Goal: Task Accomplishment & Management: Use online tool/utility

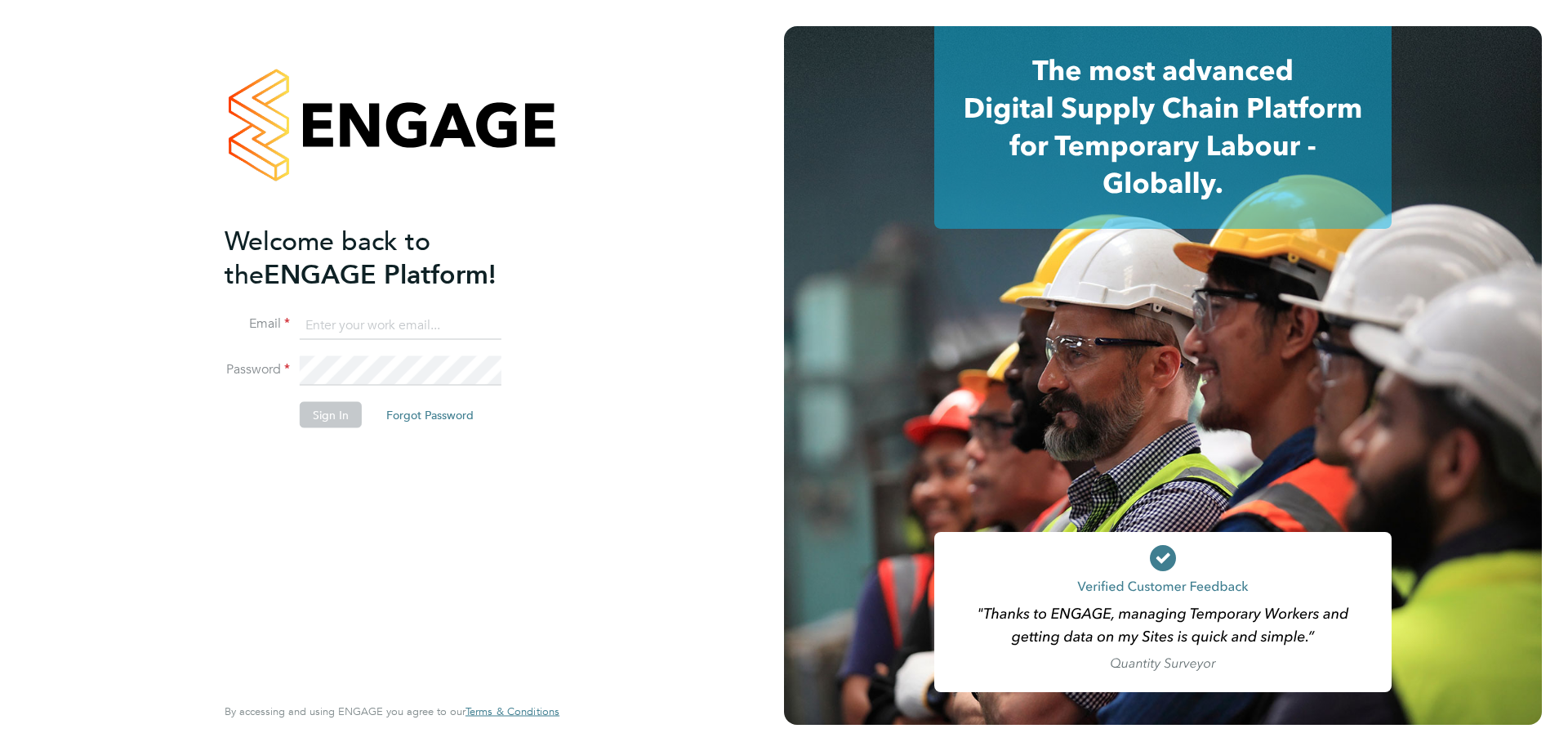
click at [301, 313] on input at bounding box center [401, 325] width 202 height 29
type input "[EMAIL_ADDRESS][PERSON_NAME][DOMAIN_NAME]"
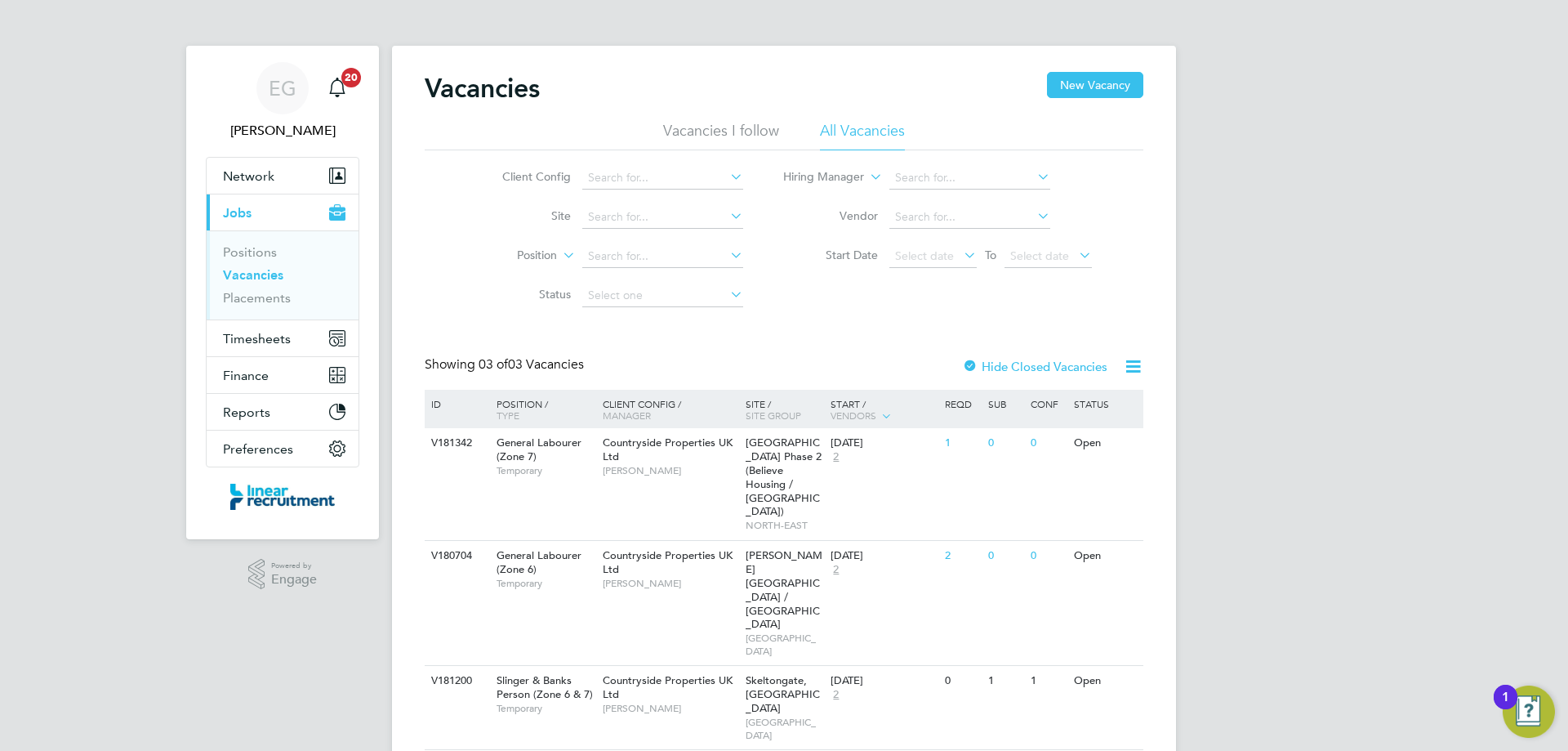
click at [95, 357] on div "EG Eshanthi Goonetilleke Notifications 20 Applications: Network Team Members Bu…" at bounding box center [784, 404] width 1568 height 809
click at [274, 341] on span "Timesheets" at bounding box center [256, 338] width 67 height 15
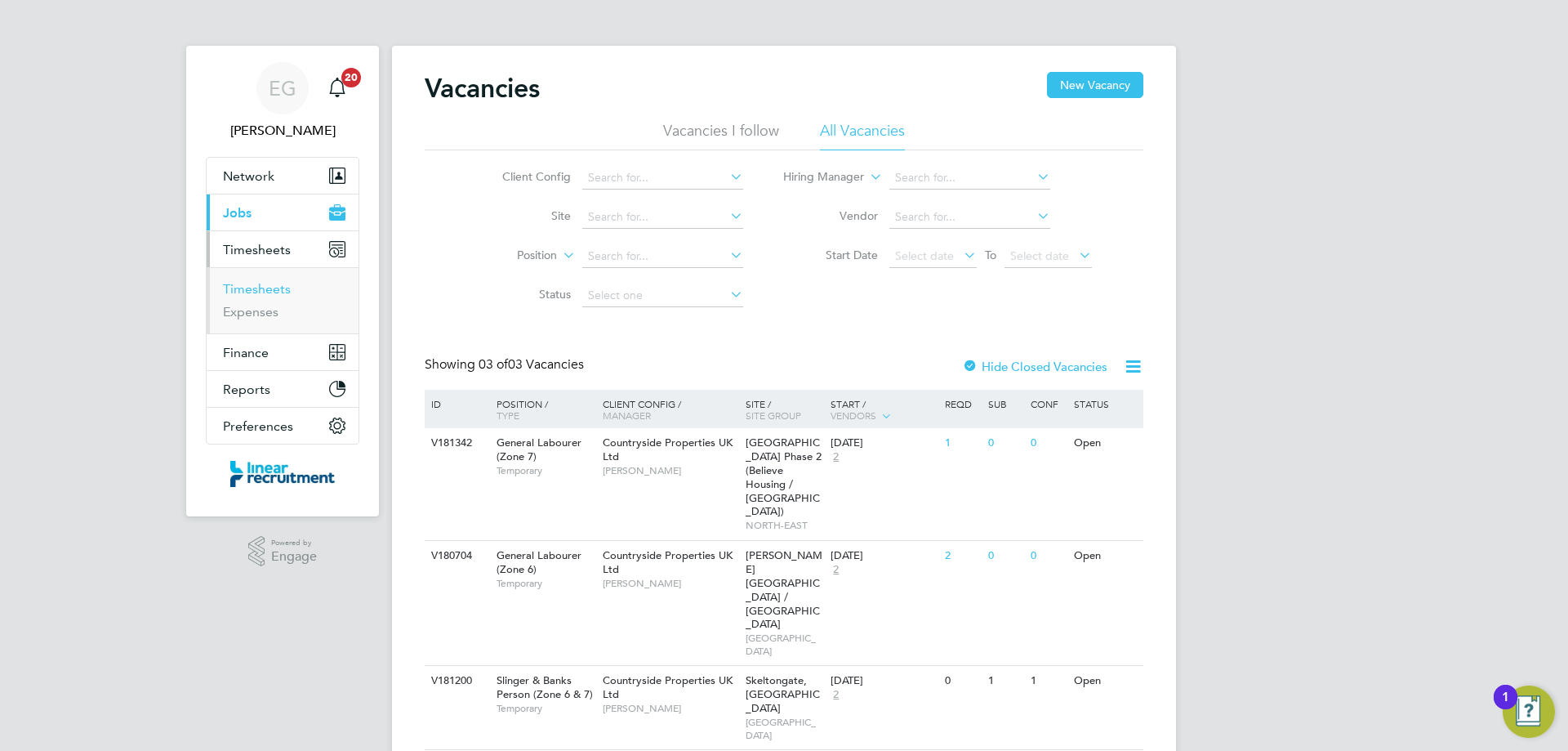
click at [278, 289] on link "Timesheets" at bounding box center [256, 289] width 67 height 15
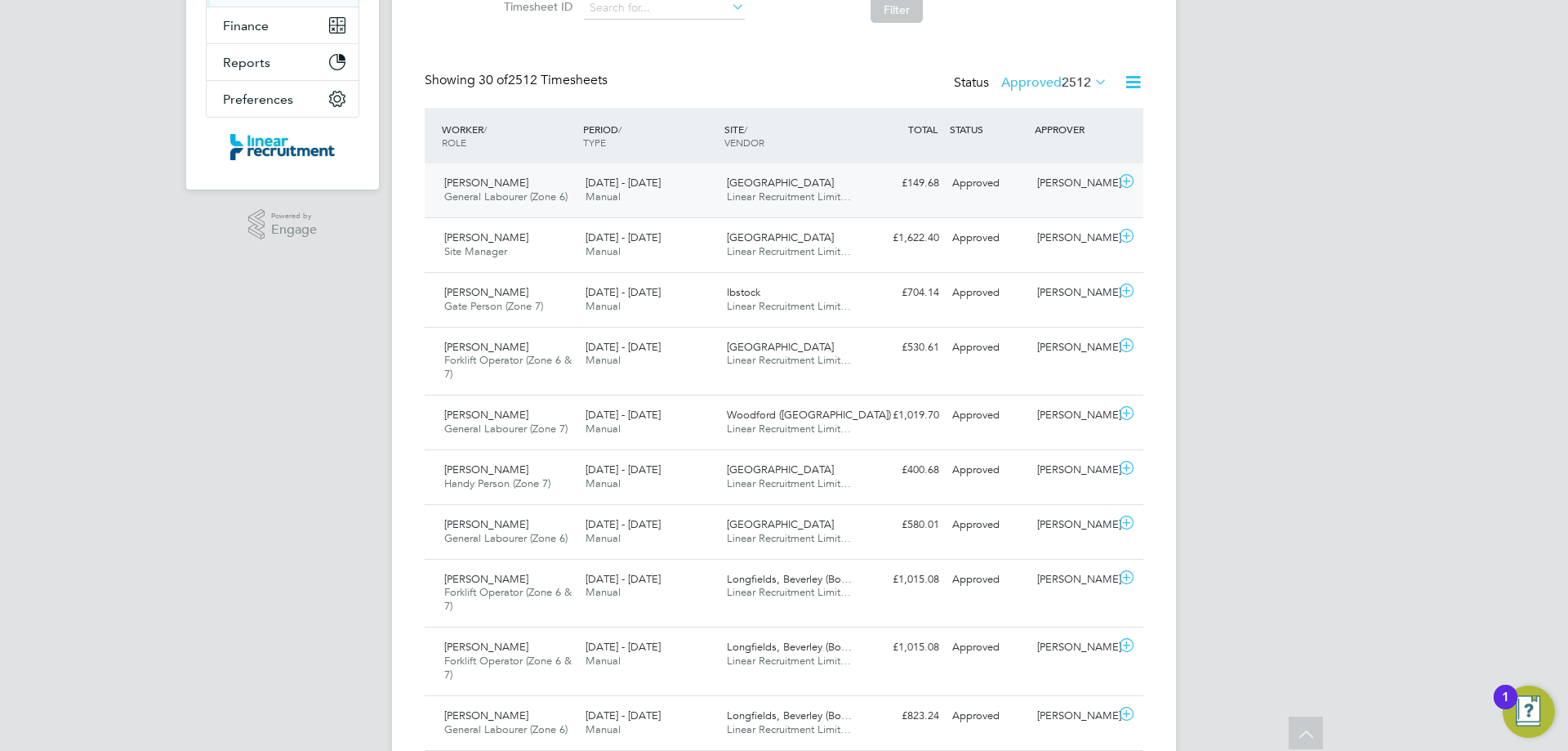
click at [1129, 178] on icon at bounding box center [1127, 181] width 21 height 13
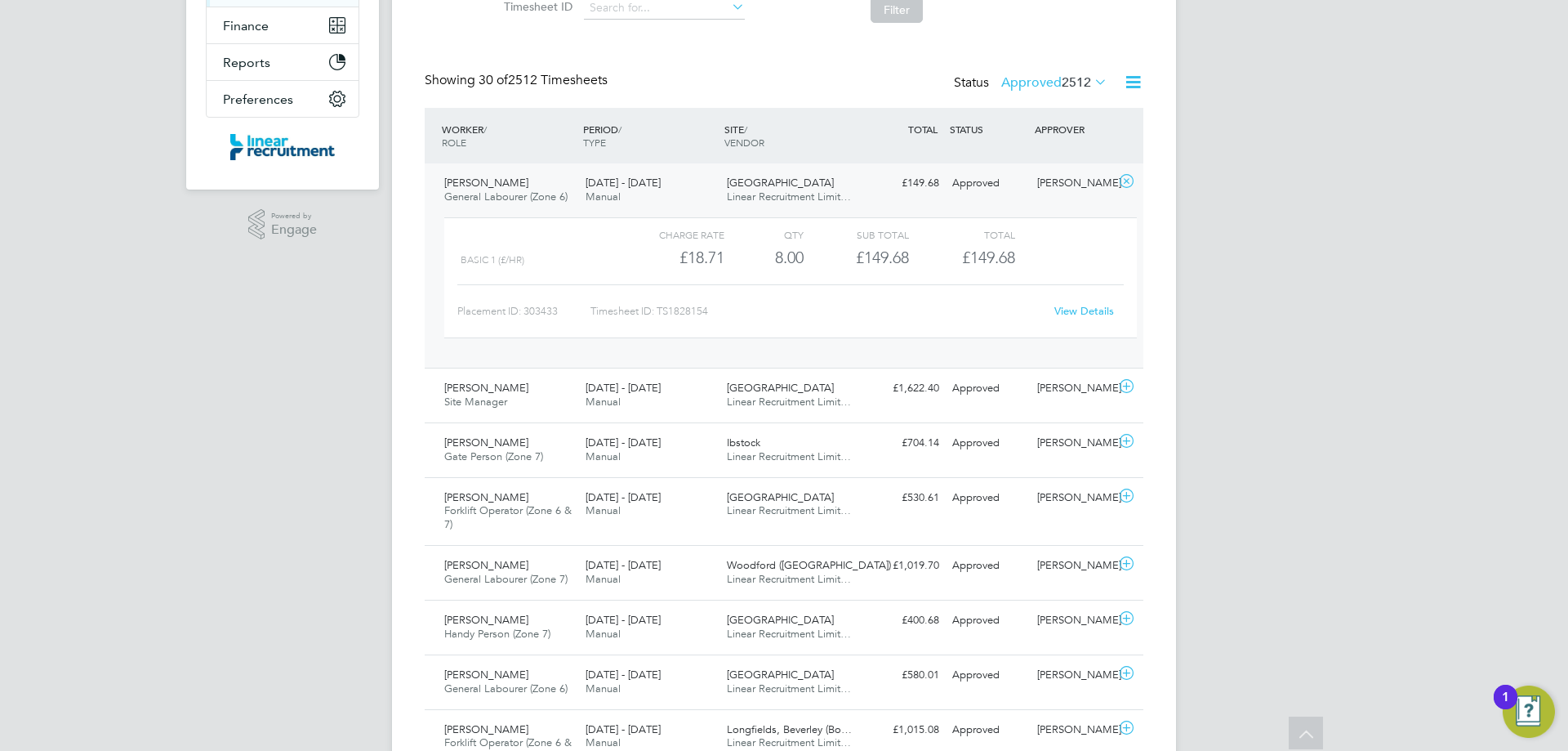
click at [1084, 309] on link "View Details" at bounding box center [1084, 310] width 60 height 14
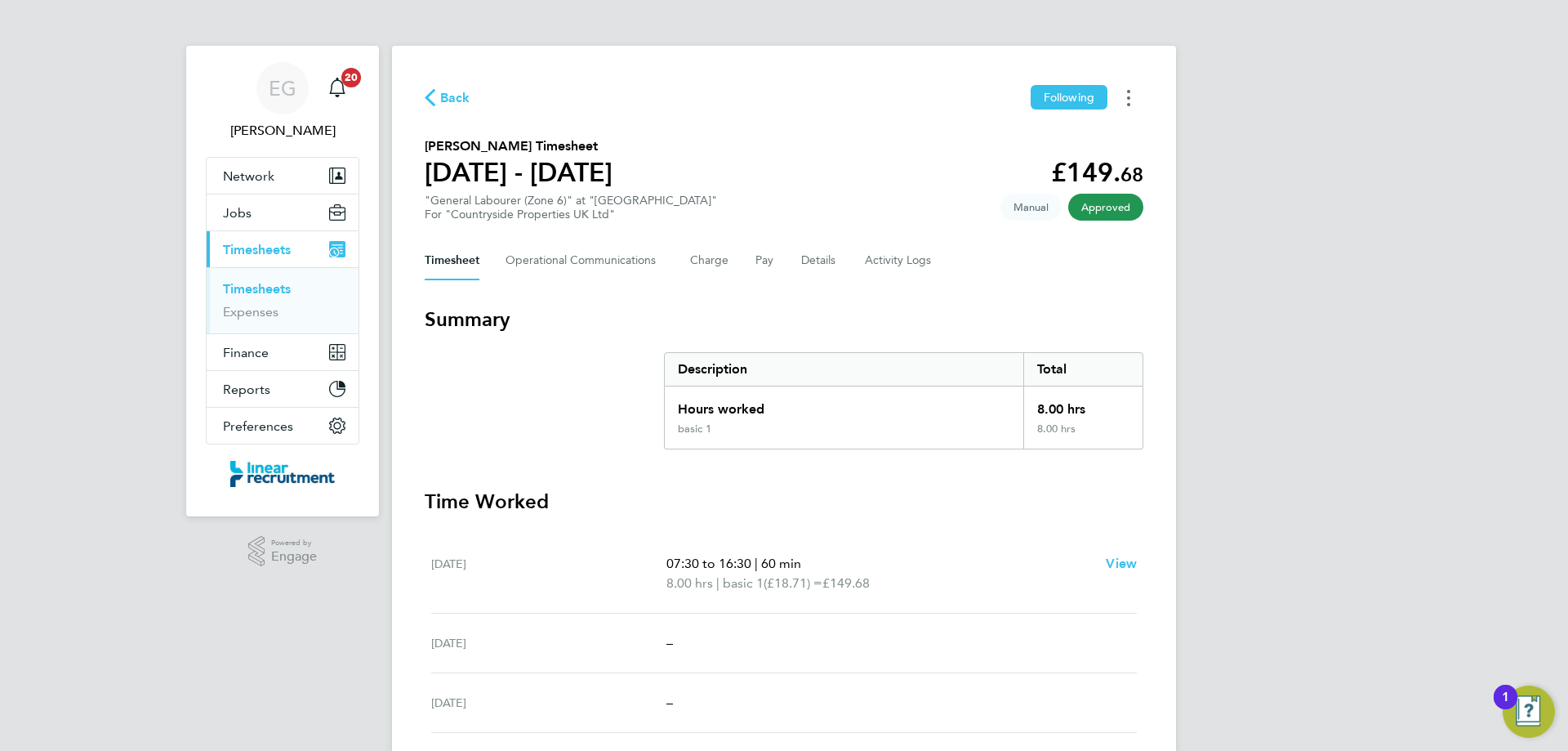
click at [1132, 93] on button "Timesheets Menu" at bounding box center [1129, 97] width 29 height 26
click at [1020, 134] on link "Download timesheet" at bounding box center [1045, 134] width 196 height 32
click at [768, 259] on button "Pay" at bounding box center [765, 260] width 20 height 39
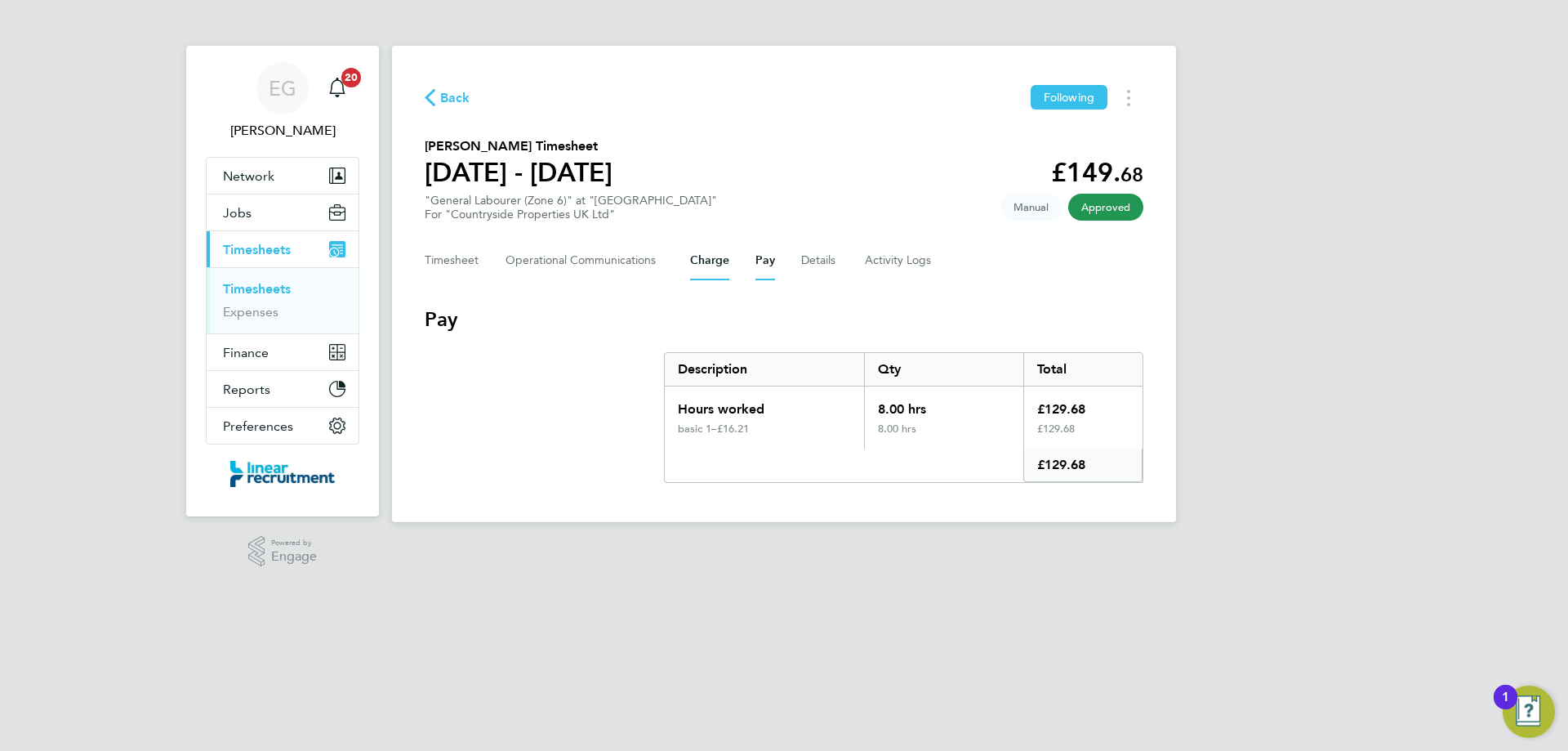
click at [690, 259] on button "Charge" at bounding box center [709, 260] width 39 height 39
